Goal: Task Accomplishment & Management: Use online tool/utility

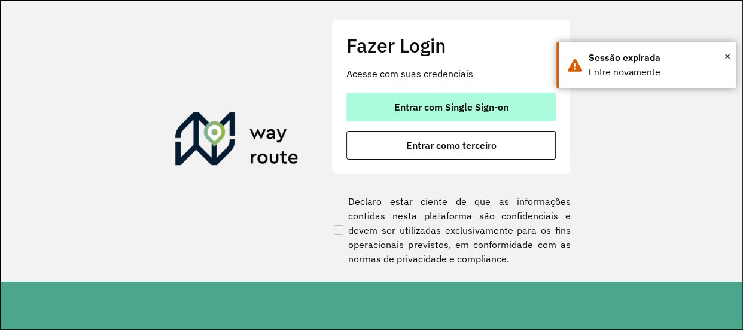
click at [428, 107] on span "Entrar com Single Sign-on" at bounding box center [451, 107] width 114 height 10
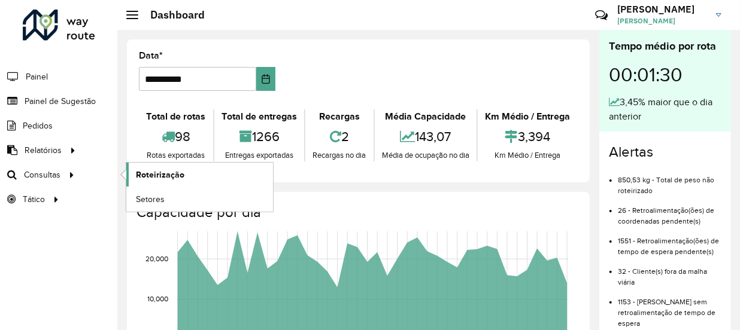
click at [181, 176] on span "Roteirização" at bounding box center [160, 175] width 48 height 13
click at [142, 175] on span "Roteirização" at bounding box center [160, 175] width 48 height 13
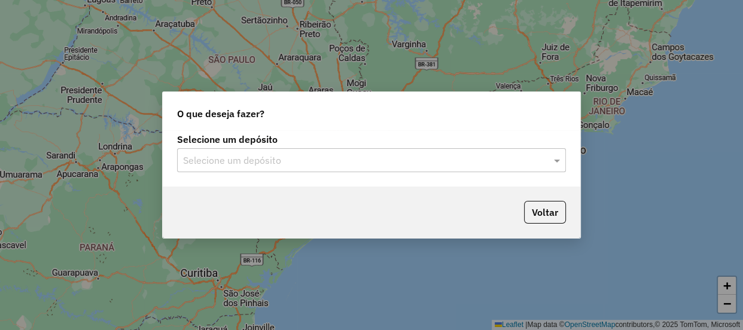
click at [275, 159] on input "text" at bounding box center [359, 161] width 353 height 14
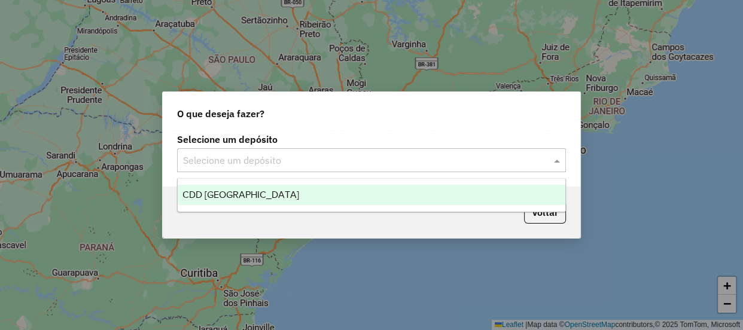
click at [251, 186] on div "CDD [GEOGRAPHIC_DATA]" at bounding box center [372, 195] width 388 height 20
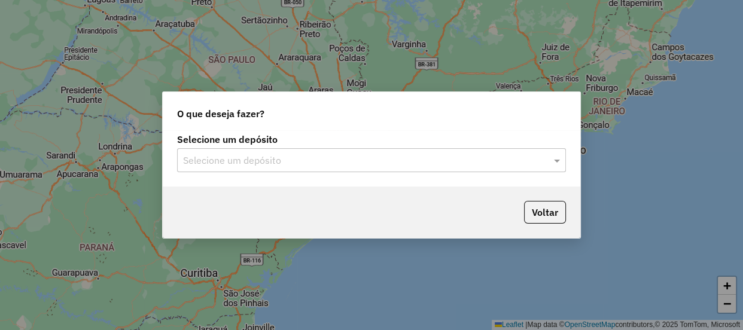
click at [412, 156] on input "text" at bounding box center [359, 161] width 353 height 14
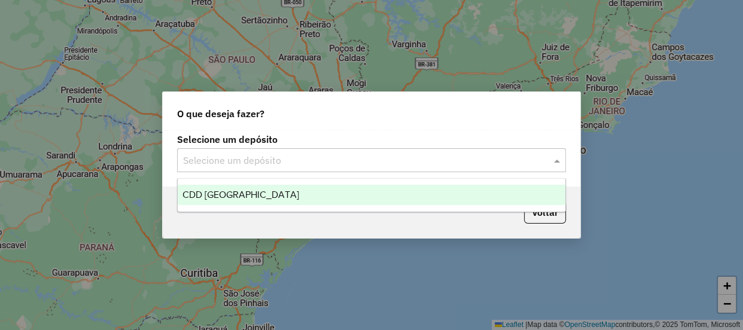
click at [256, 193] on div "CDD [GEOGRAPHIC_DATA]" at bounding box center [372, 195] width 388 height 20
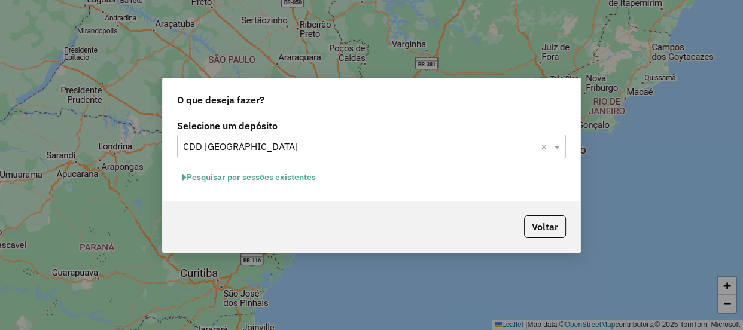
click at [262, 182] on button "Pesquisar por sessões existentes" at bounding box center [249, 177] width 144 height 19
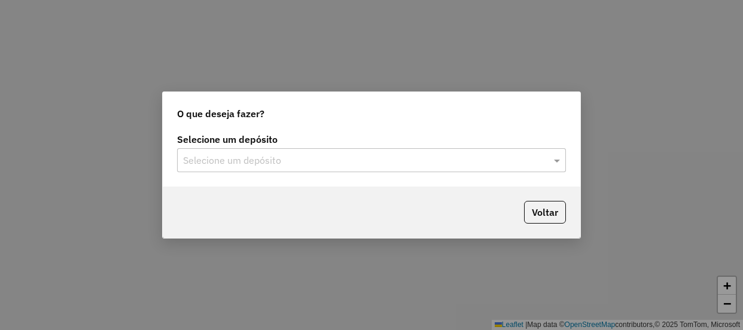
click at [271, 160] on input "text" at bounding box center [359, 161] width 353 height 14
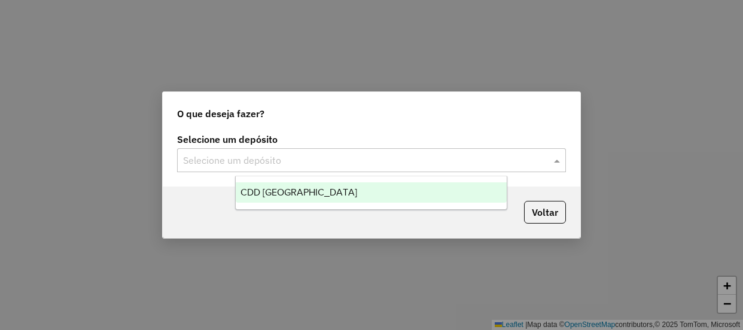
click at [271, 160] on input "text" at bounding box center [359, 161] width 353 height 14
drag, startPoint x: 271, startPoint y: 160, endPoint x: 124, endPoint y: 1, distance: 216.9
click at [271, 160] on input "text" at bounding box center [359, 161] width 353 height 14
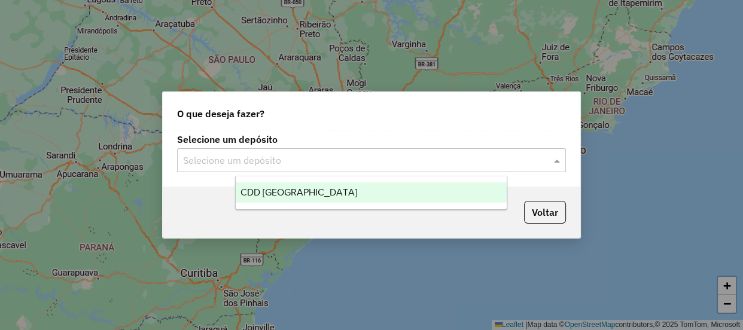
click at [329, 188] on div "CDD São Paulo" at bounding box center [371, 193] width 271 height 20
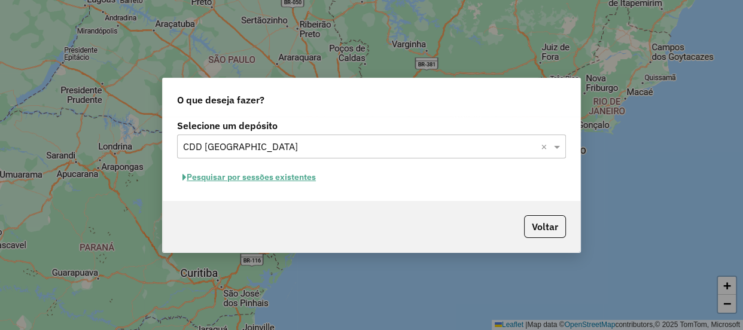
click at [284, 176] on button "Pesquisar por sessões existentes" at bounding box center [249, 177] width 144 height 19
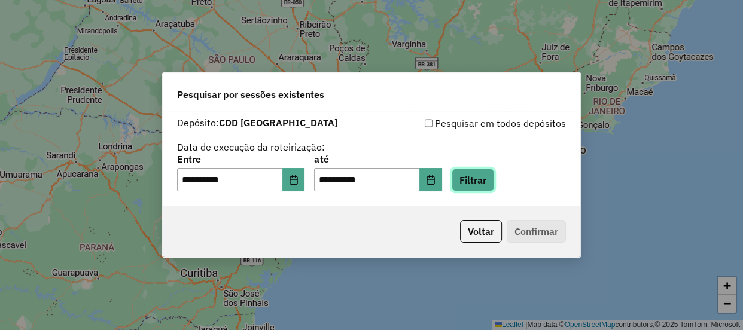
click at [494, 174] on button "Filtrar" at bounding box center [473, 180] width 42 height 23
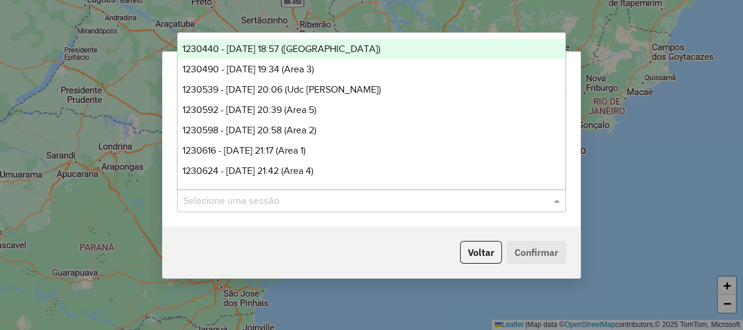
click at [245, 205] on input "text" at bounding box center [359, 201] width 353 height 14
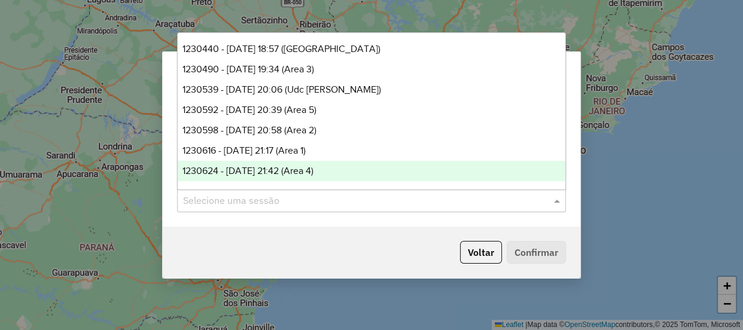
click at [306, 168] on span "1230624 - 16/08/2025 21:42 (Area 4)" at bounding box center [248, 171] width 131 height 10
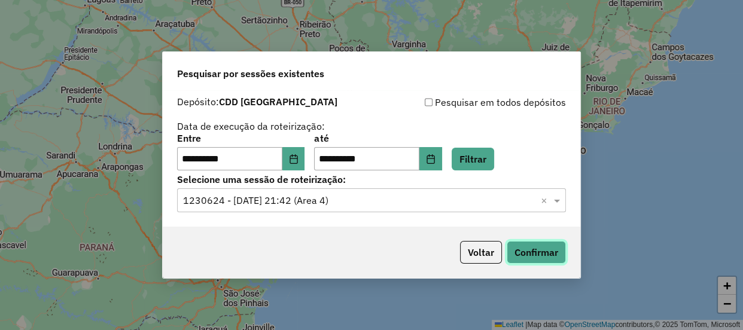
click at [546, 247] on button "Confirmar" at bounding box center [536, 252] width 59 height 23
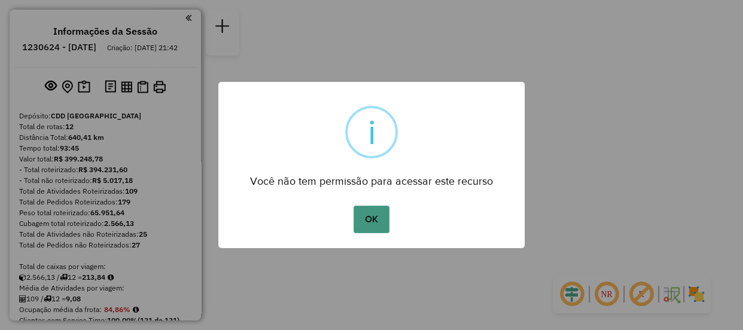
click at [365, 222] on button "OK" at bounding box center [371, 220] width 35 height 28
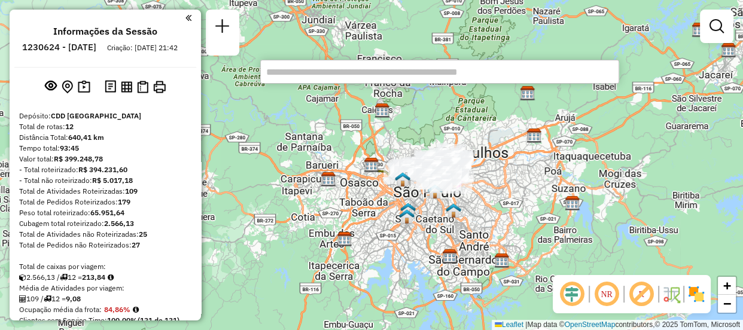
paste input "*******"
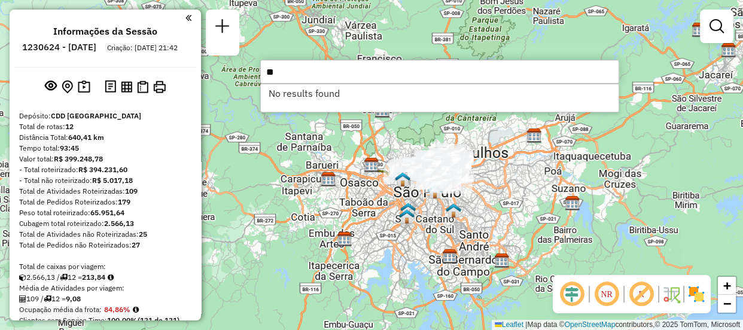
type input "*"
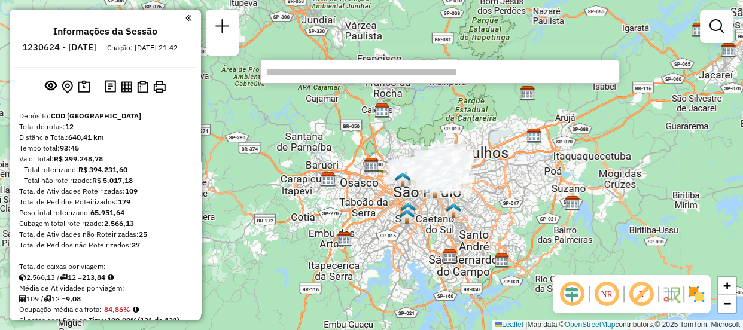
scroll to position [999, 0]
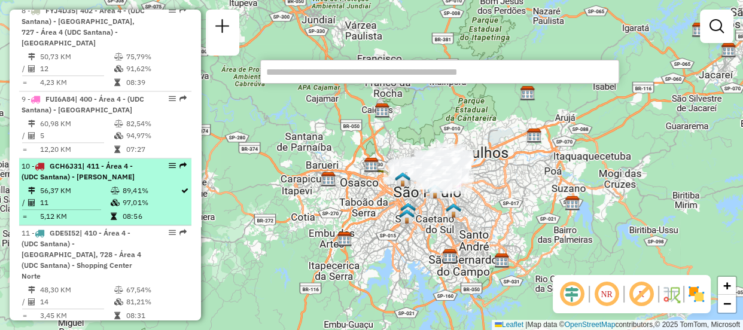
select select "**********"
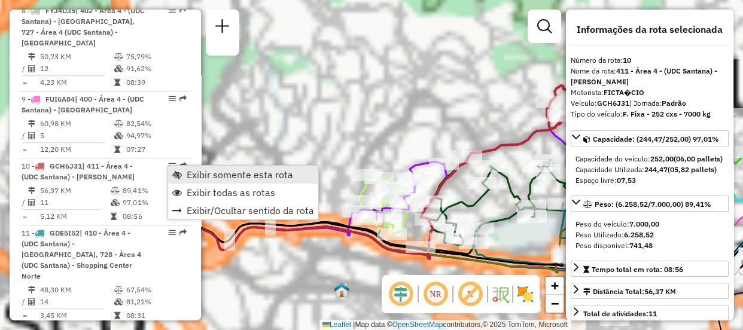
click at [199, 174] on span "Exibir somente esta rota" at bounding box center [240, 175] width 107 height 10
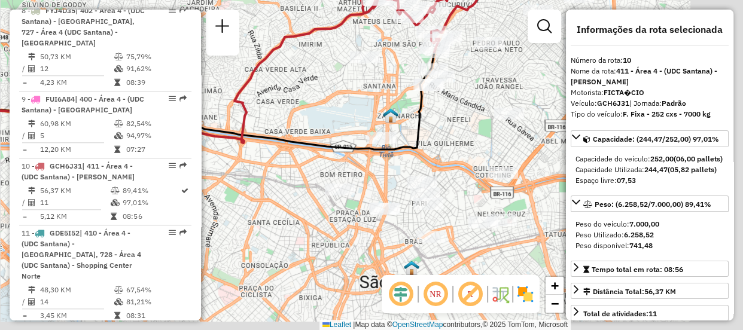
drag, startPoint x: 488, startPoint y: 227, endPoint x: 300, endPoint y: 112, distance: 220.8
click at [300, 112] on div "Janela de atendimento Grade de atendimento Capacidade Transportadoras Veículos …" at bounding box center [371, 165] width 743 height 330
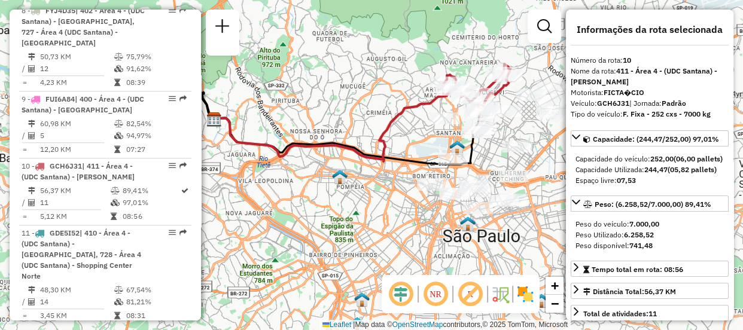
click at [433, 293] on em at bounding box center [435, 294] width 29 height 29
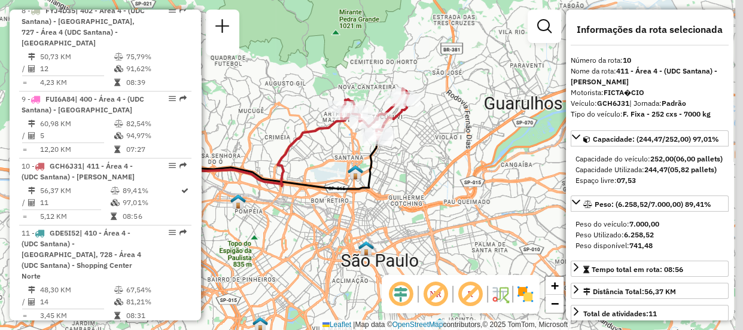
drag, startPoint x: 519, startPoint y: 163, endPoint x: 401, endPoint y: 186, distance: 120.1
click at [401, 186] on div "Janela de atendimento Grade de atendimento Capacidade Transportadoras Veículos …" at bounding box center [371, 165] width 743 height 330
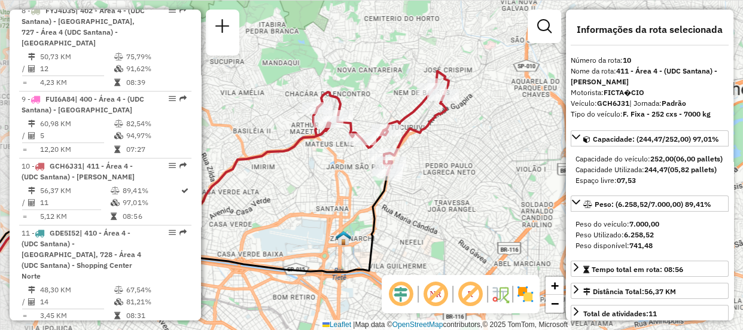
drag, startPoint x: 365, startPoint y: 100, endPoint x: 420, endPoint y: 155, distance: 77.5
click at [420, 156] on div "Janela de atendimento Grade de atendimento Capacidade Transportadoras Veículos …" at bounding box center [371, 165] width 743 height 330
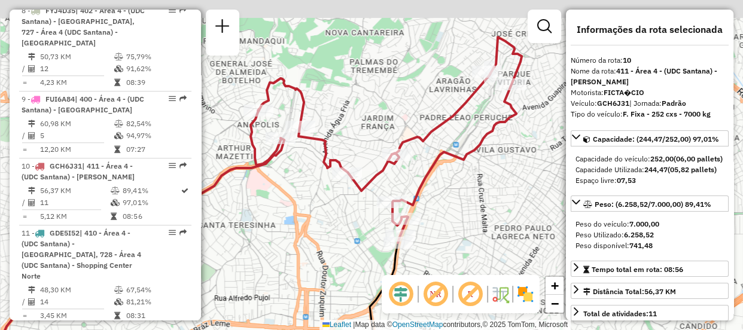
drag, startPoint x: 419, startPoint y: 146, endPoint x: 466, endPoint y: 180, distance: 58.0
click at [466, 180] on div "Janela de atendimento Grade de atendimento Capacidade Transportadoras Veículos …" at bounding box center [371, 165] width 743 height 330
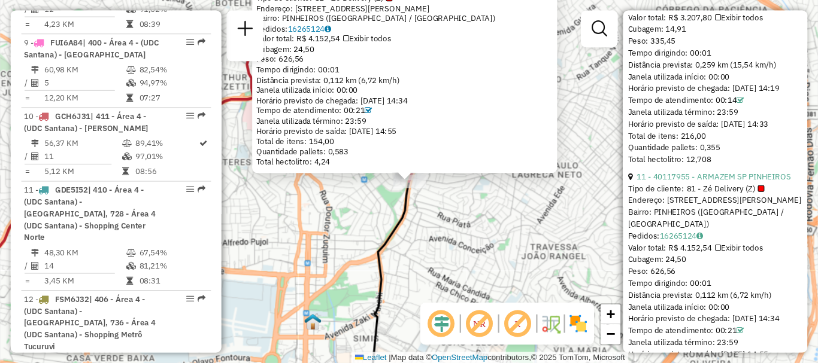
scroll to position [1147, 0]
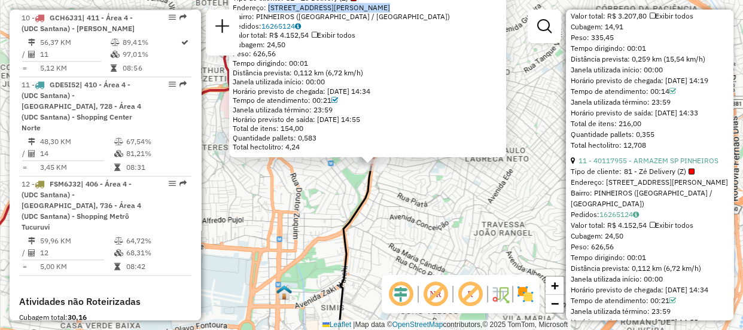
drag, startPoint x: 269, startPoint y: 6, endPoint x: 380, endPoint y: 6, distance: 110.7
click at [380, 6] on div "Endereço: [STREET_ADDRESS][PERSON_NAME]" at bounding box center [368, 8] width 270 height 10
copy div "AV [PERSON_NAME], 510"
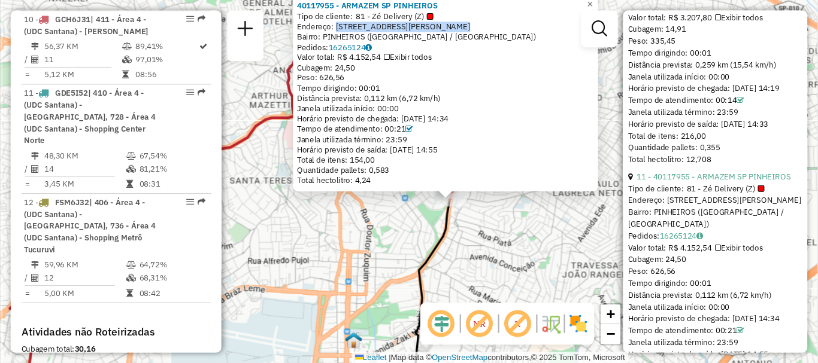
scroll to position [2449, 0]
